Goal: Information Seeking & Learning: Learn about a topic

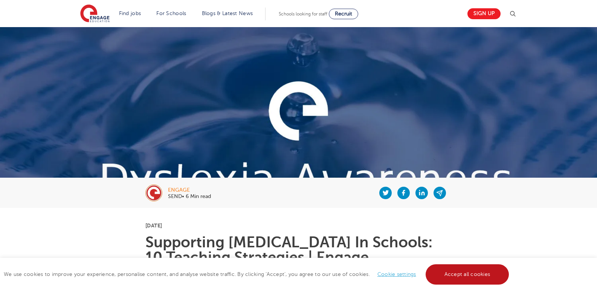
click at [467, 275] on link "Accept all cookies" at bounding box center [467, 274] width 84 height 20
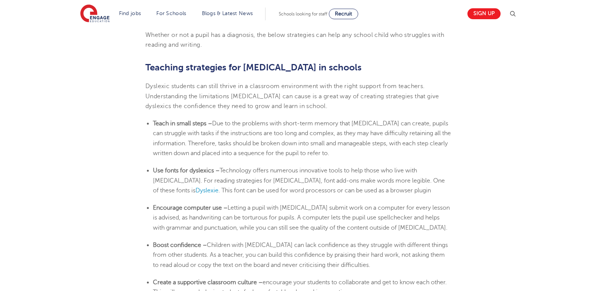
scroll to position [1235, 0]
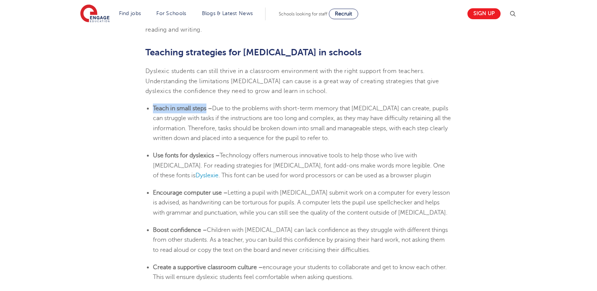
drag, startPoint x: 207, startPoint y: 94, endPoint x: 149, endPoint y: 92, distance: 58.0
click at [149, 104] on ul "Teach in small steps – Due to the problems with short-term memory that [MEDICAL…" at bounding box center [298, 124] width 306 height 40
copy b "Teach in small steps"
drag, startPoint x: 214, startPoint y: 140, endPoint x: 143, endPoint y: 141, distance: 70.8
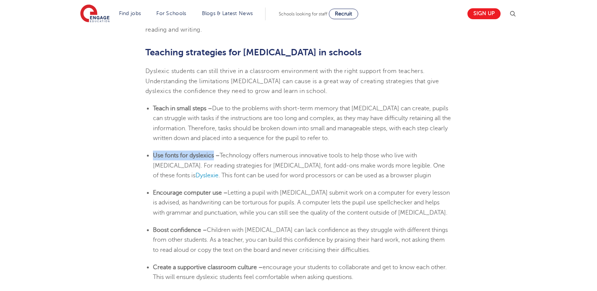
copy b "Use fonts for dyslexics"
click at [218, 172] on span "Dyslexie" at bounding box center [206, 175] width 23 height 7
drag, startPoint x: 223, startPoint y: 178, endPoint x: 151, endPoint y: 170, distance: 72.4
copy b "Encourage computer use"
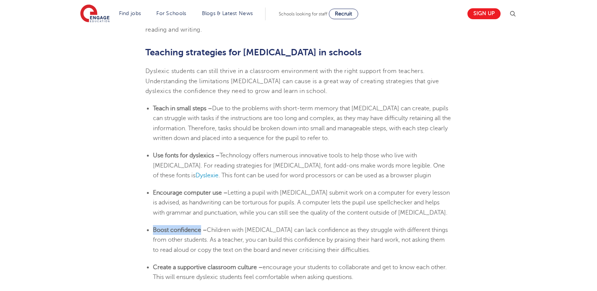
drag, startPoint x: 201, startPoint y: 215, endPoint x: 138, endPoint y: 216, distance: 63.6
copy b "Boost confidence"
drag, startPoint x: 256, startPoint y: 252, endPoint x: 137, endPoint y: 247, distance: 119.8
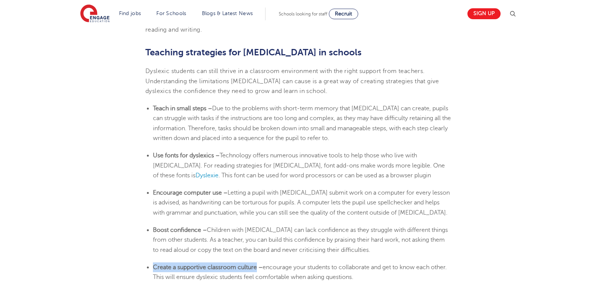
copy b "Create a supportive classroom culture"
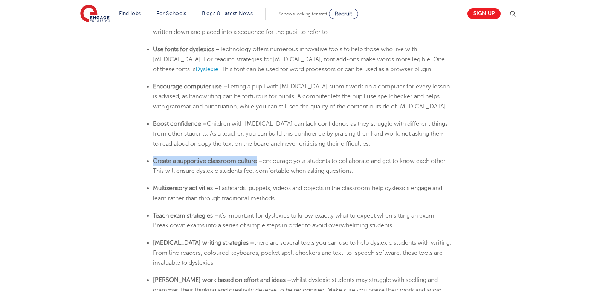
scroll to position [1356, 0]
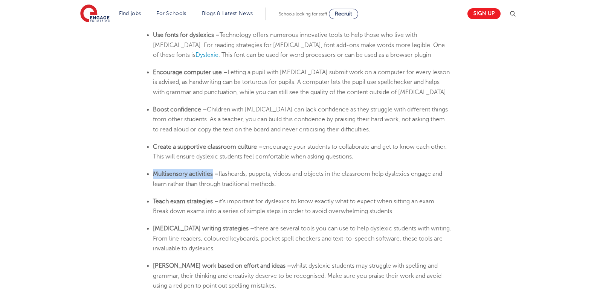
drag, startPoint x: 214, startPoint y: 160, endPoint x: 151, endPoint y: 161, distance: 62.1
click at [151, 169] on ul "Multisensory activities – flashcards, puppets, videos and objects in the classr…" at bounding box center [298, 179] width 306 height 20
copy b "Multisensory activities"
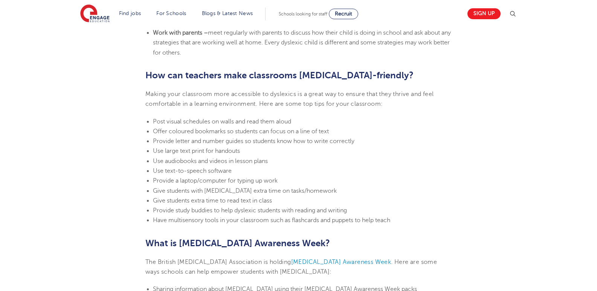
scroll to position [1600, 0]
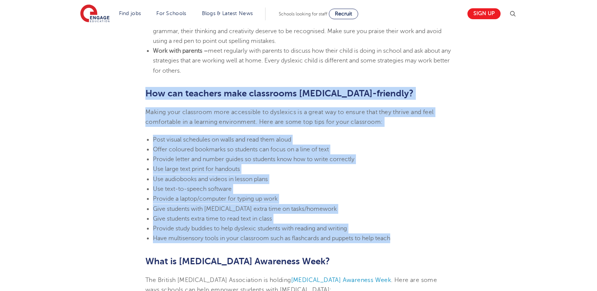
drag, startPoint x: 398, startPoint y: 225, endPoint x: 138, endPoint y: 82, distance: 296.8
copy section "How can teachers make classrooms [MEDICAL_DATA]-friendly? Making your classroom…"
click at [388, 194] on li "Provide a laptop/computer for typing up work" at bounding box center [302, 199] width 299 height 10
